Goal: Use online tool/utility: Utilize a website feature to perform a specific function

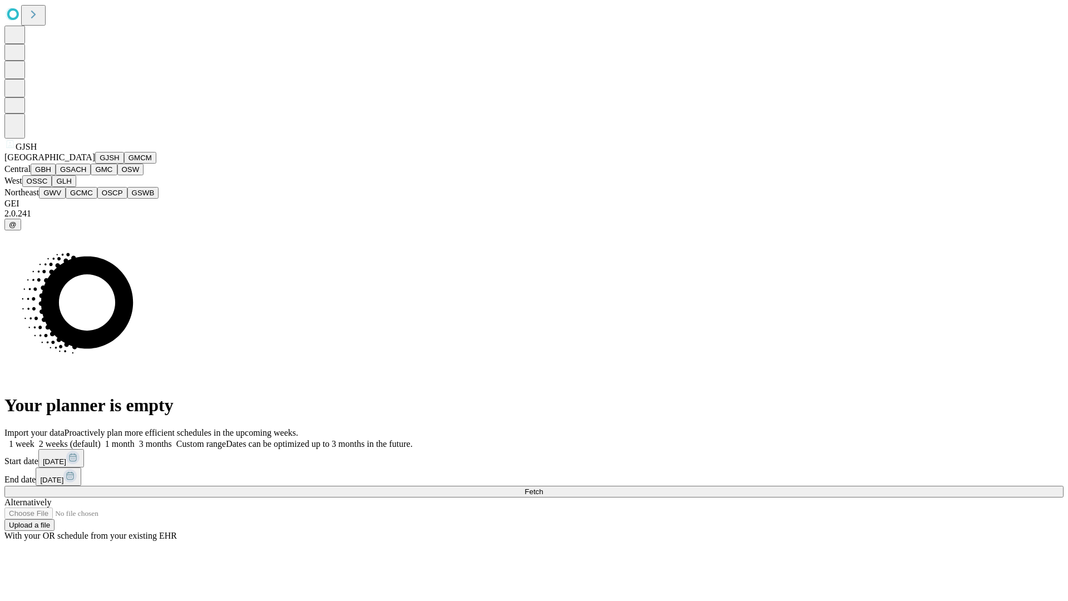
click at [95, 164] on button "GJSH" at bounding box center [109, 158] width 29 height 12
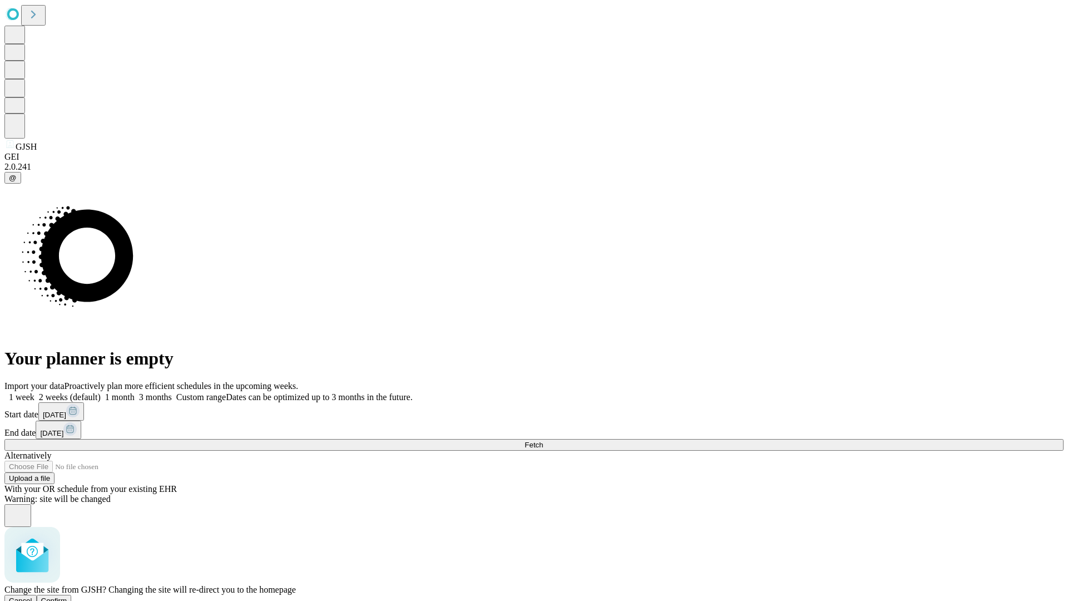
click at [67, 596] on span "Confirm" at bounding box center [54, 600] width 26 height 8
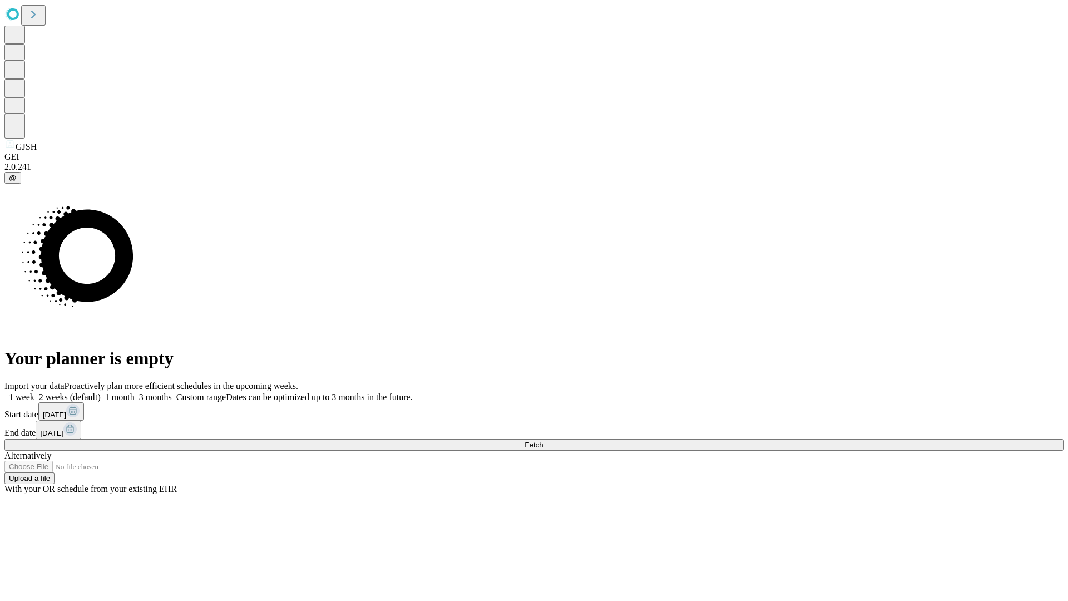
click at [101, 392] on label "2 weeks (default)" at bounding box center [67, 396] width 66 height 9
click at [543, 441] on span "Fetch" at bounding box center [534, 445] width 18 height 8
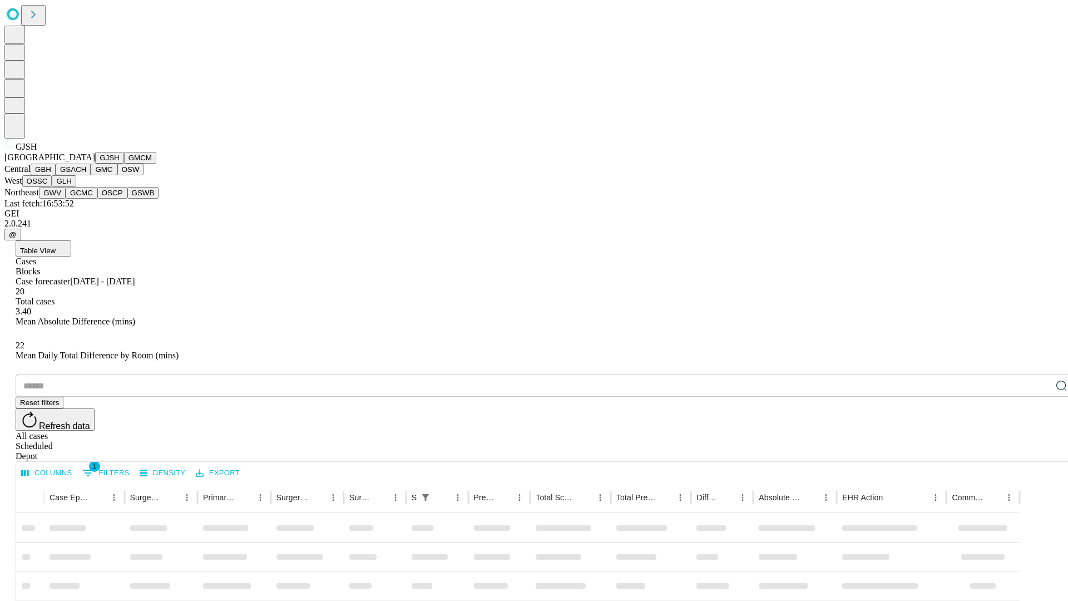
click at [124, 164] on button "GMCM" at bounding box center [140, 158] width 32 height 12
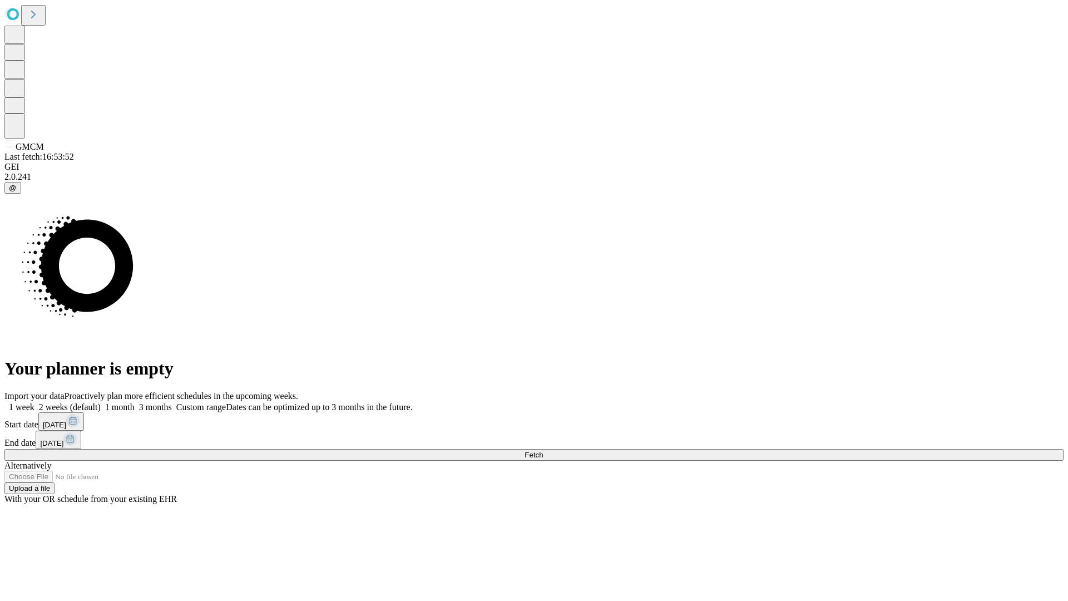
click at [101, 402] on label "2 weeks (default)" at bounding box center [67, 406] width 66 height 9
click at [543, 451] on span "Fetch" at bounding box center [534, 455] width 18 height 8
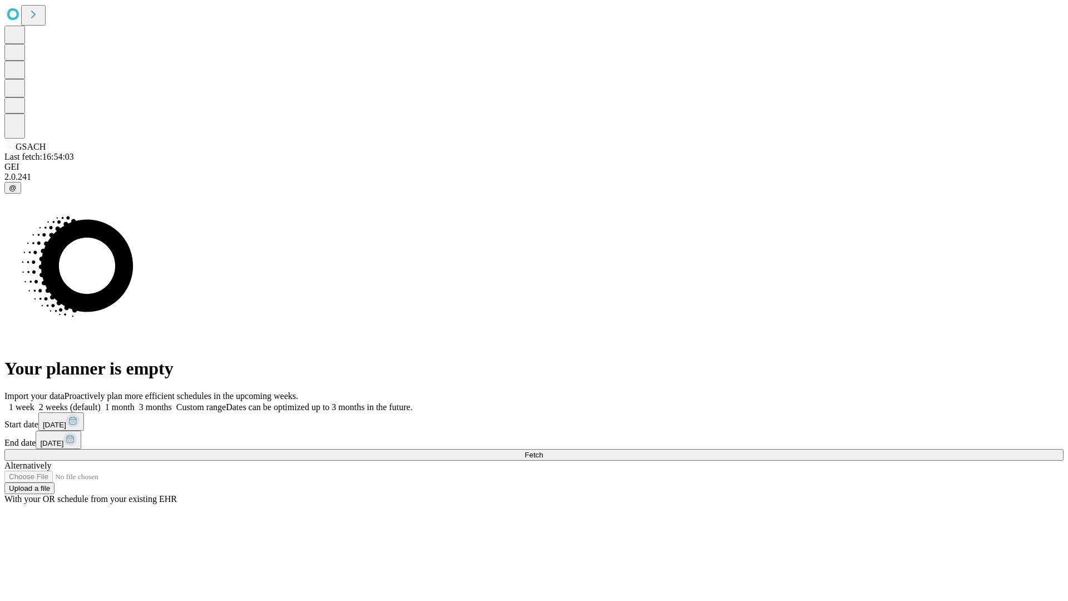
click at [101, 402] on label "2 weeks (default)" at bounding box center [67, 406] width 66 height 9
click at [543, 451] on span "Fetch" at bounding box center [534, 455] width 18 height 8
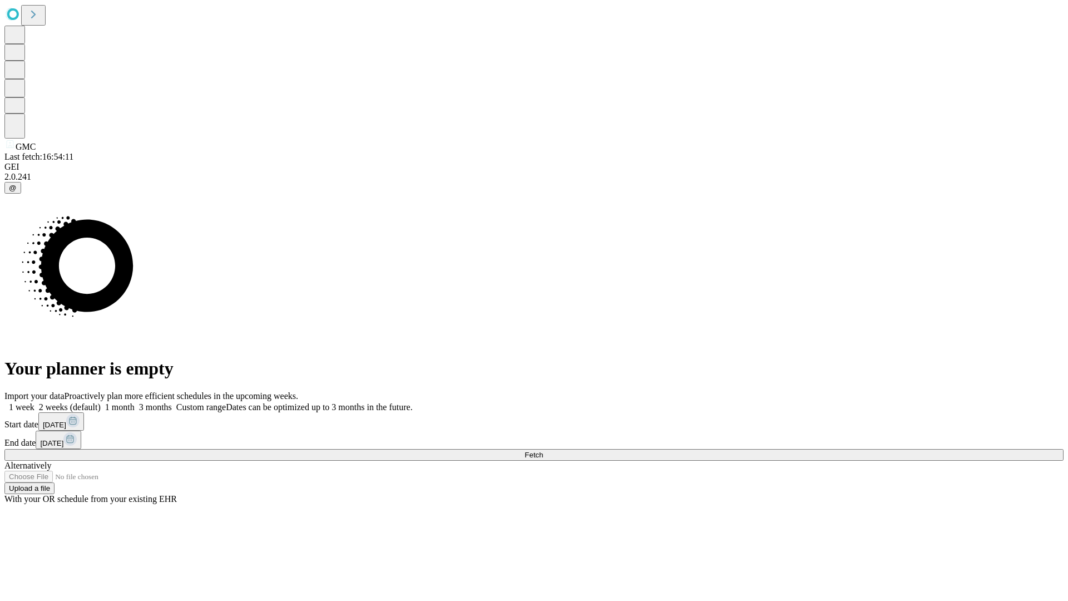
click at [543, 451] on span "Fetch" at bounding box center [534, 455] width 18 height 8
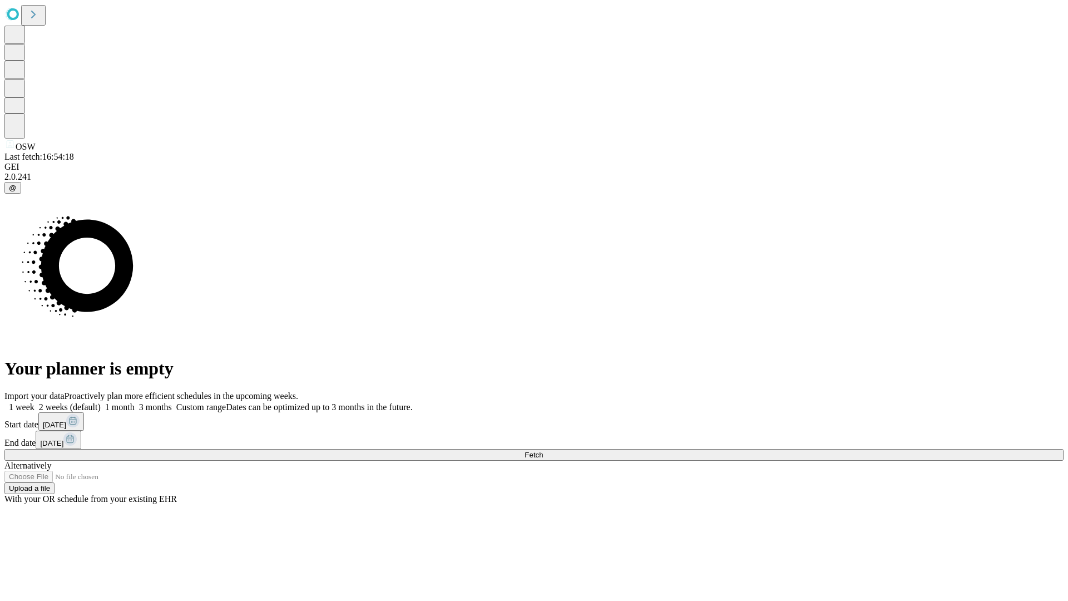
click at [543, 451] on span "Fetch" at bounding box center [534, 455] width 18 height 8
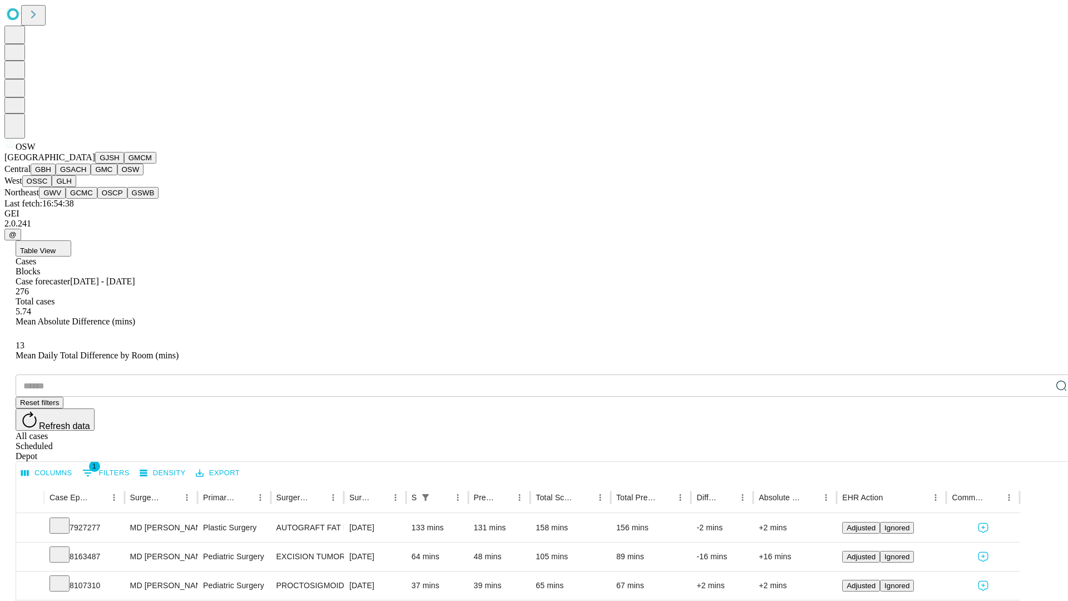
click at [52, 187] on button "OSSC" at bounding box center [37, 181] width 30 height 12
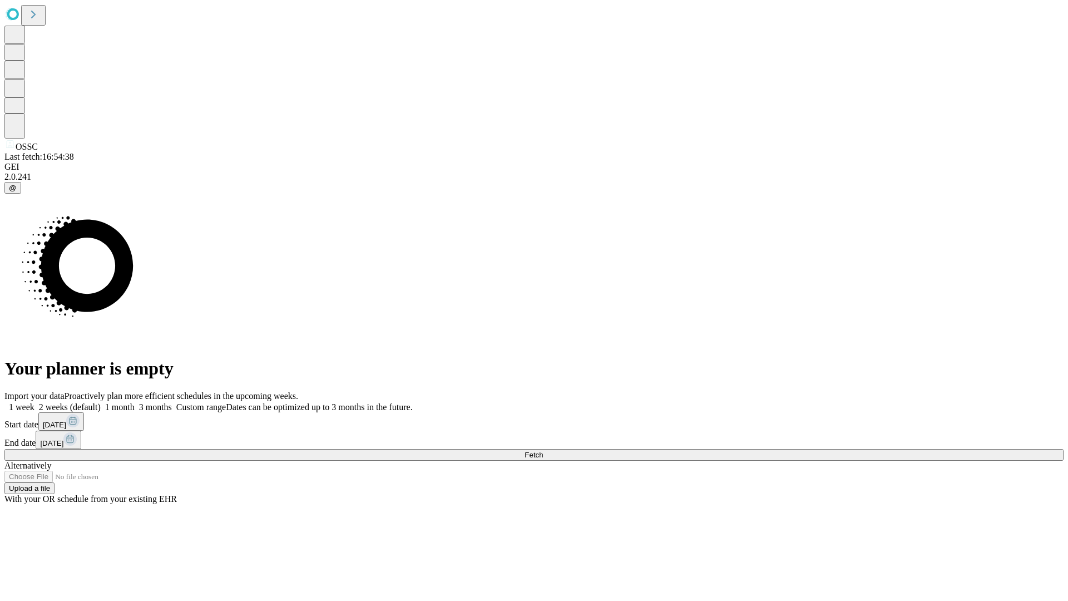
click at [101, 402] on label "2 weeks (default)" at bounding box center [67, 406] width 66 height 9
click at [543, 451] on span "Fetch" at bounding box center [534, 455] width 18 height 8
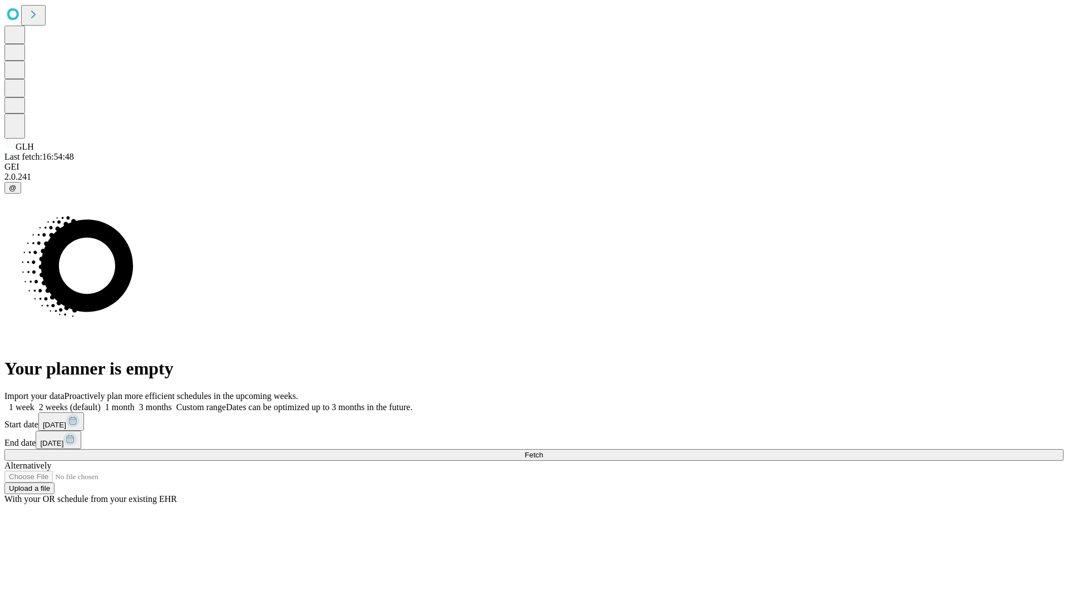
click at [101, 402] on label "2 weeks (default)" at bounding box center [67, 406] width 66 height 9
click at [543, 451] on span "Fetch" at bounding box center [534, 455] width 18 height 8
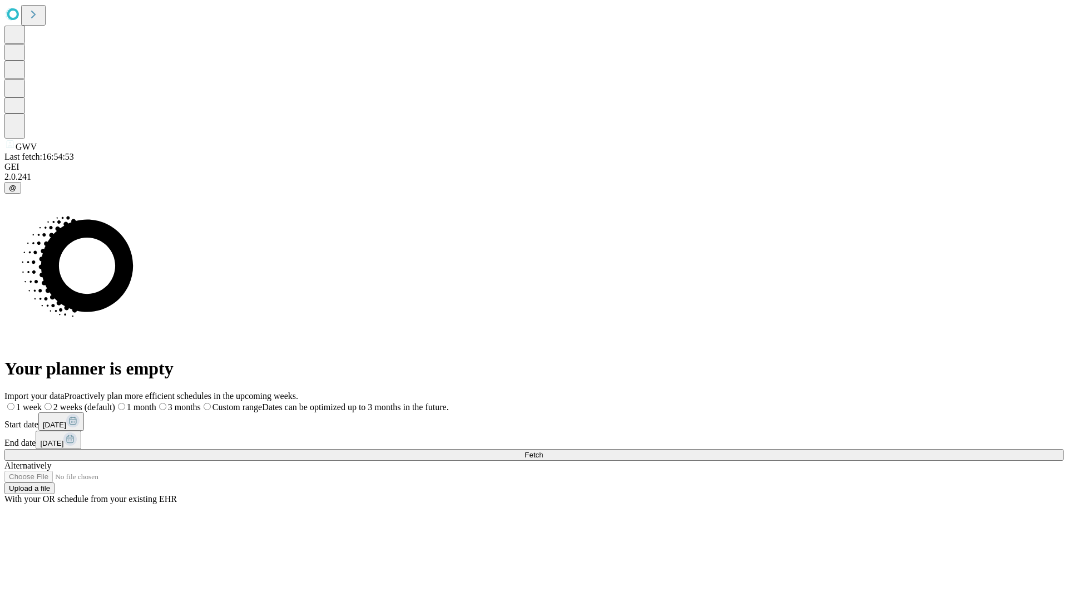
click at [543, 451] on span "Fetch" at bounding box center [534, 455] width 18 height 8
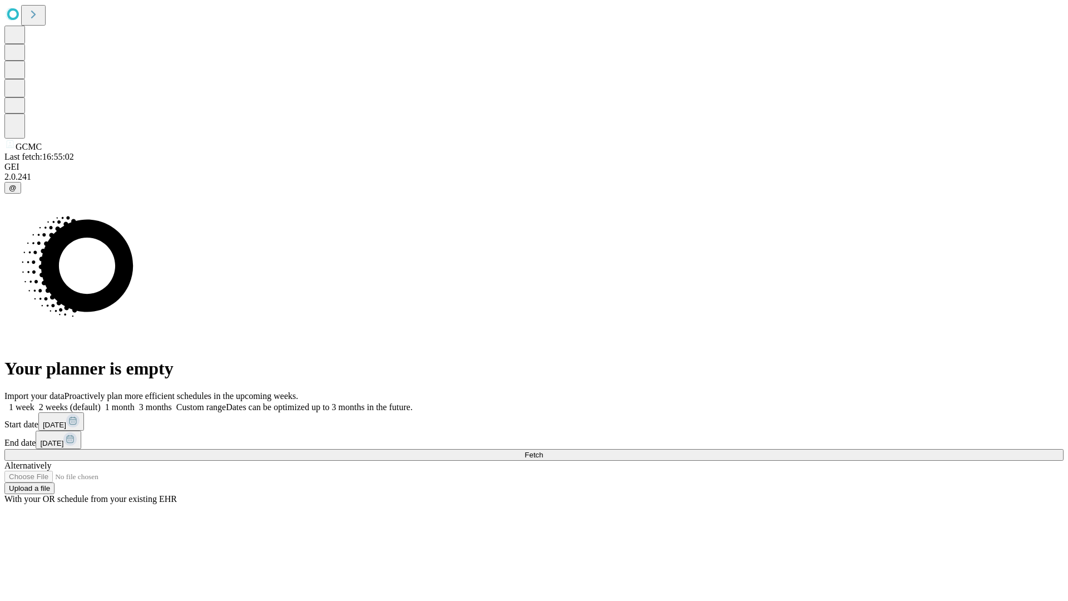
click at [101, 402] on label "2 weeks (default)" at bounding box center [67, 406] width 66 height 9
click at [543, 451] on span "Fetch" at bounding box center [534, 455] width 18 height 8
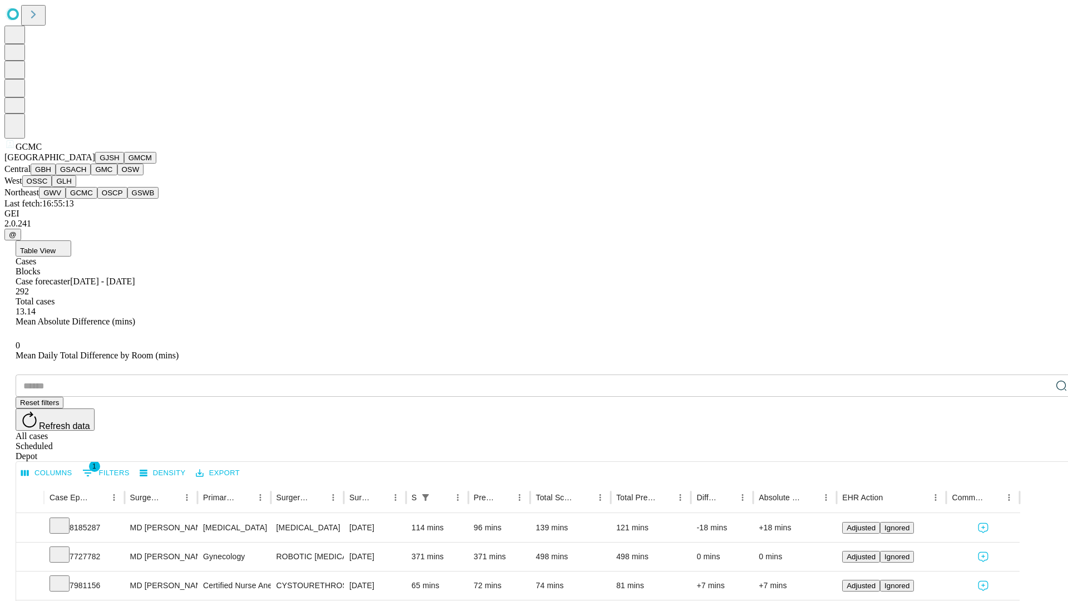
click at [97, 199] on button "OSCP" at bounding box center [112, 193] width 30 height 12
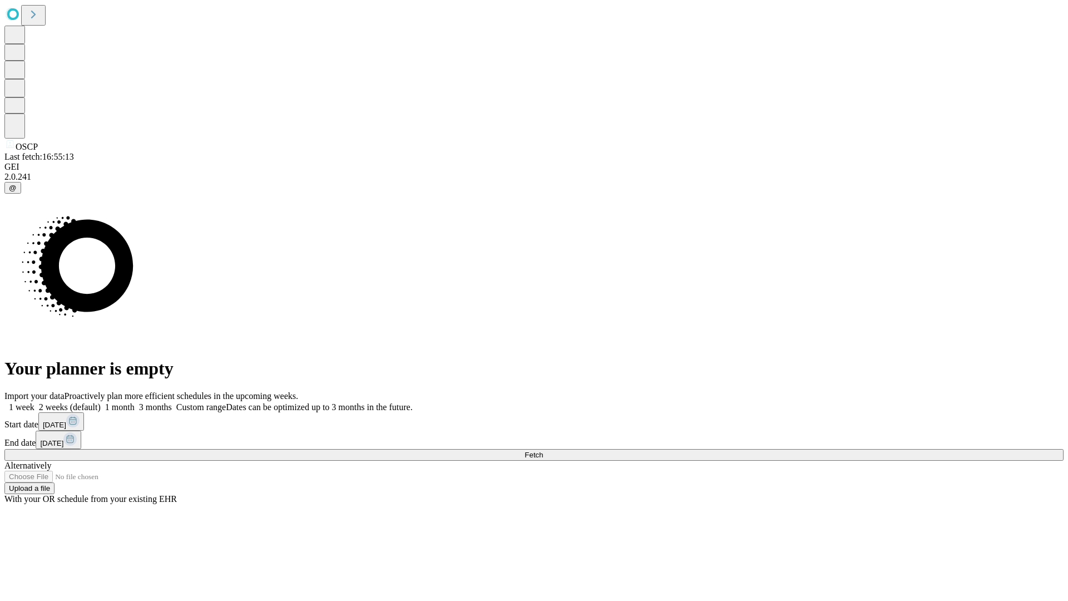
click at [101, 402] on label "2 weeks (default)" at bounding box center [67, 406] width 66 height 9
click at [543, 451] on span "Fetch" at bounding box center [534, 455] width 18 height 8
